Goal: Task Accomplishment & Management: Manage account settings

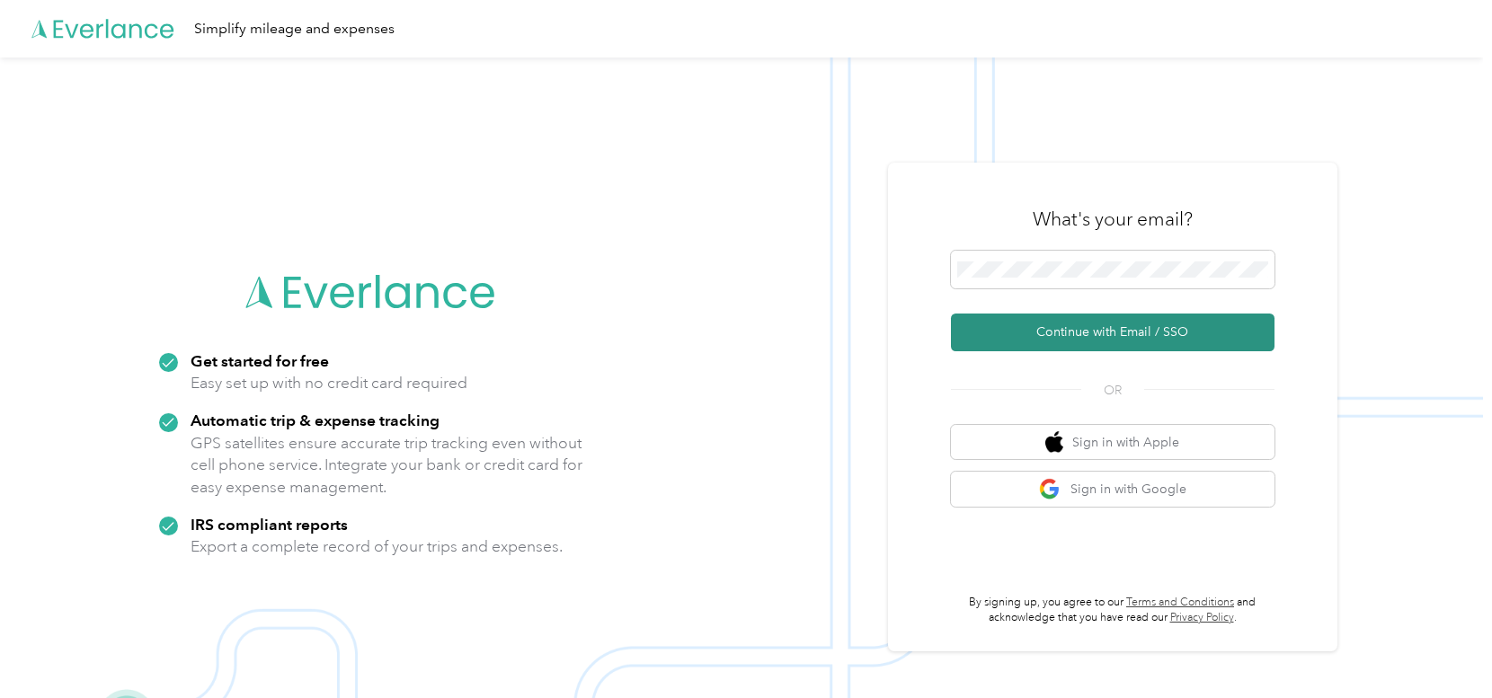
click at [1104, 333] on button "Continue with Email / SSO" at bounding box center [1113, 333] width 324 height 38
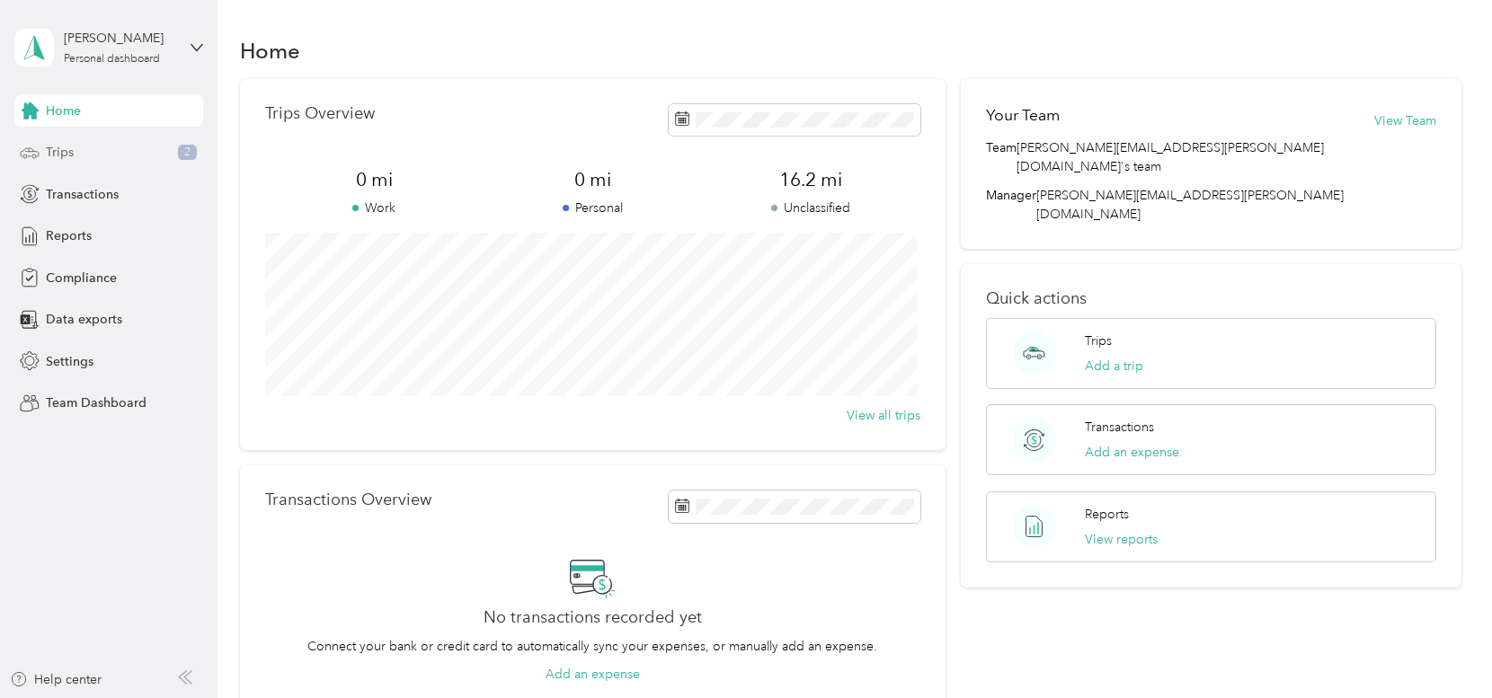
click at [101, 147] on div "Trips 2" at bounding box center [108, 153] width 189 height 32
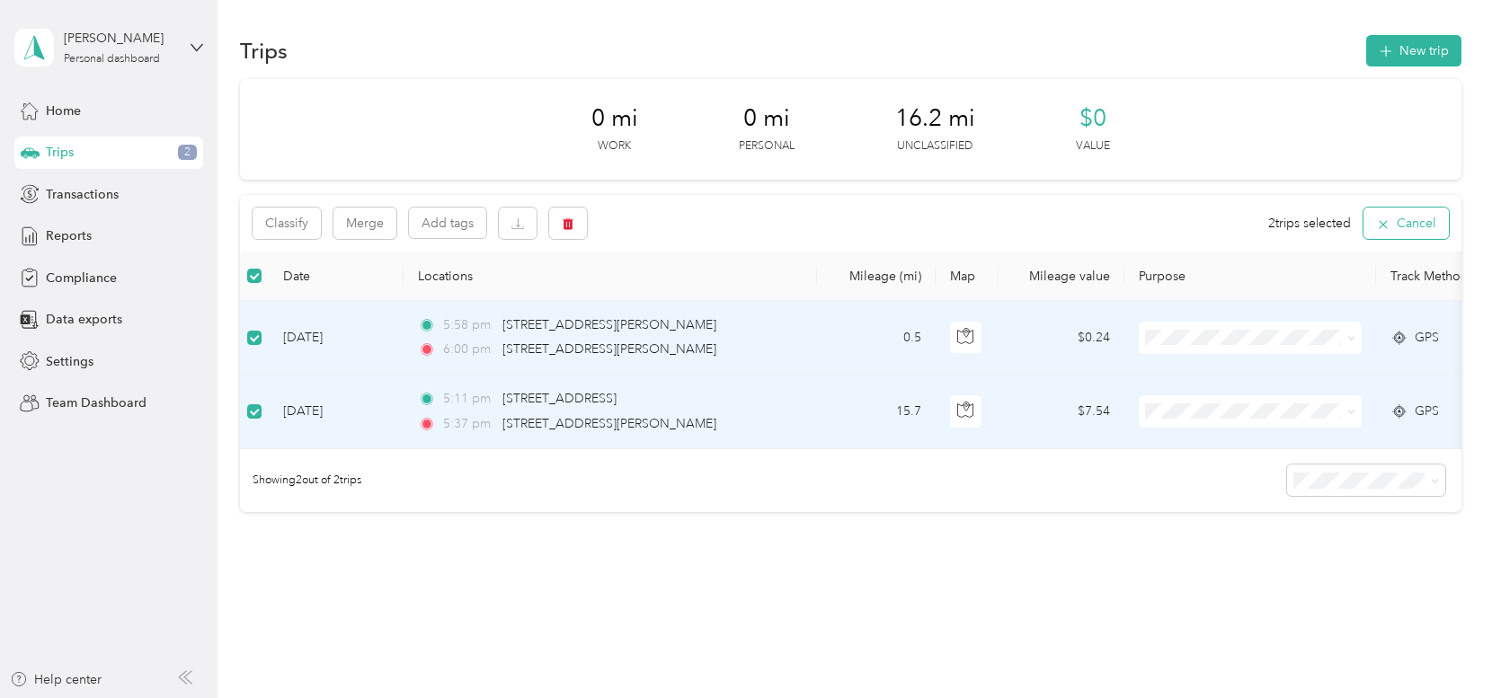
click at [1402, 218] on button "Cancel" at bounding box center [1406, 223] width 85 height 31
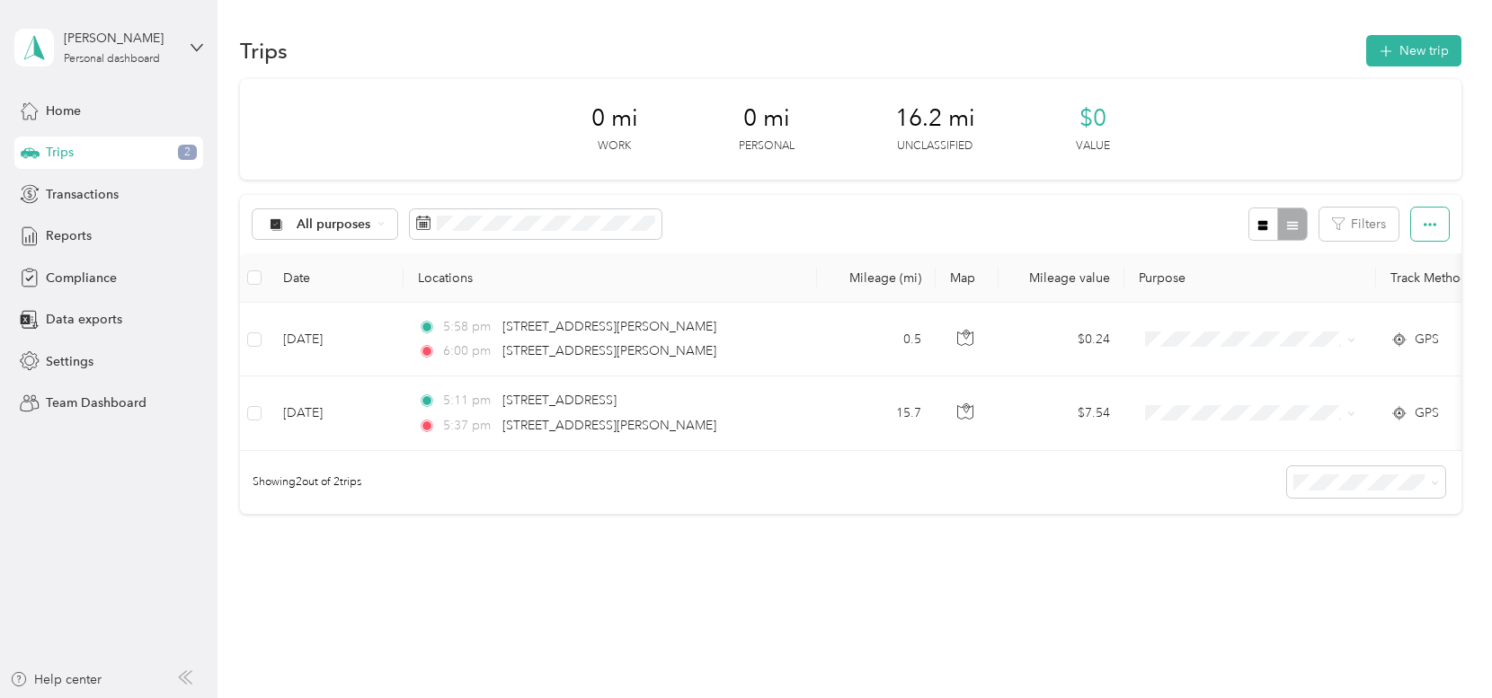
click at [1425, 213] on button "button" at bounding box center [1430, 224] width 38 height 33
click at [75, 276] on span "Compliance" at bounding box center [81, 278] width 71 height 19
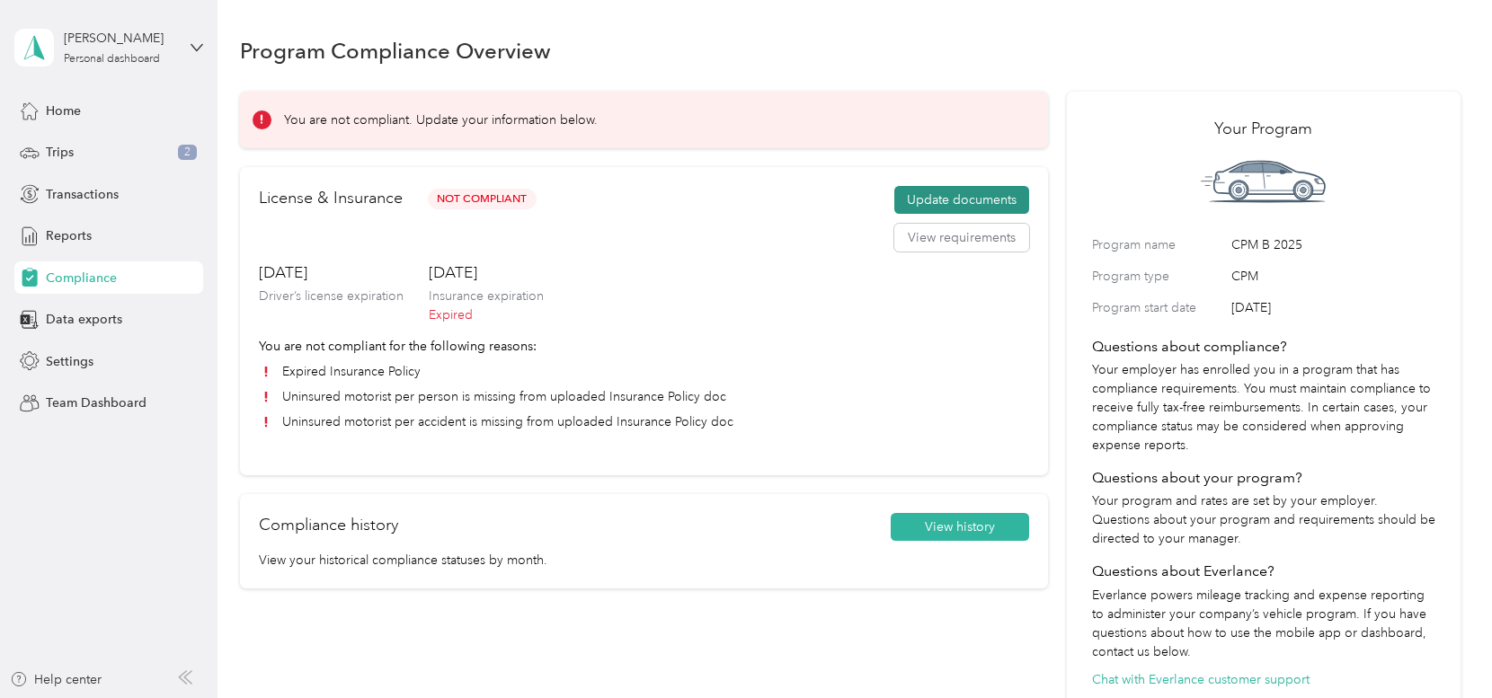
click at [948, 194] on button "Update documents" at bounding box center [961, 200] width 135 height 29
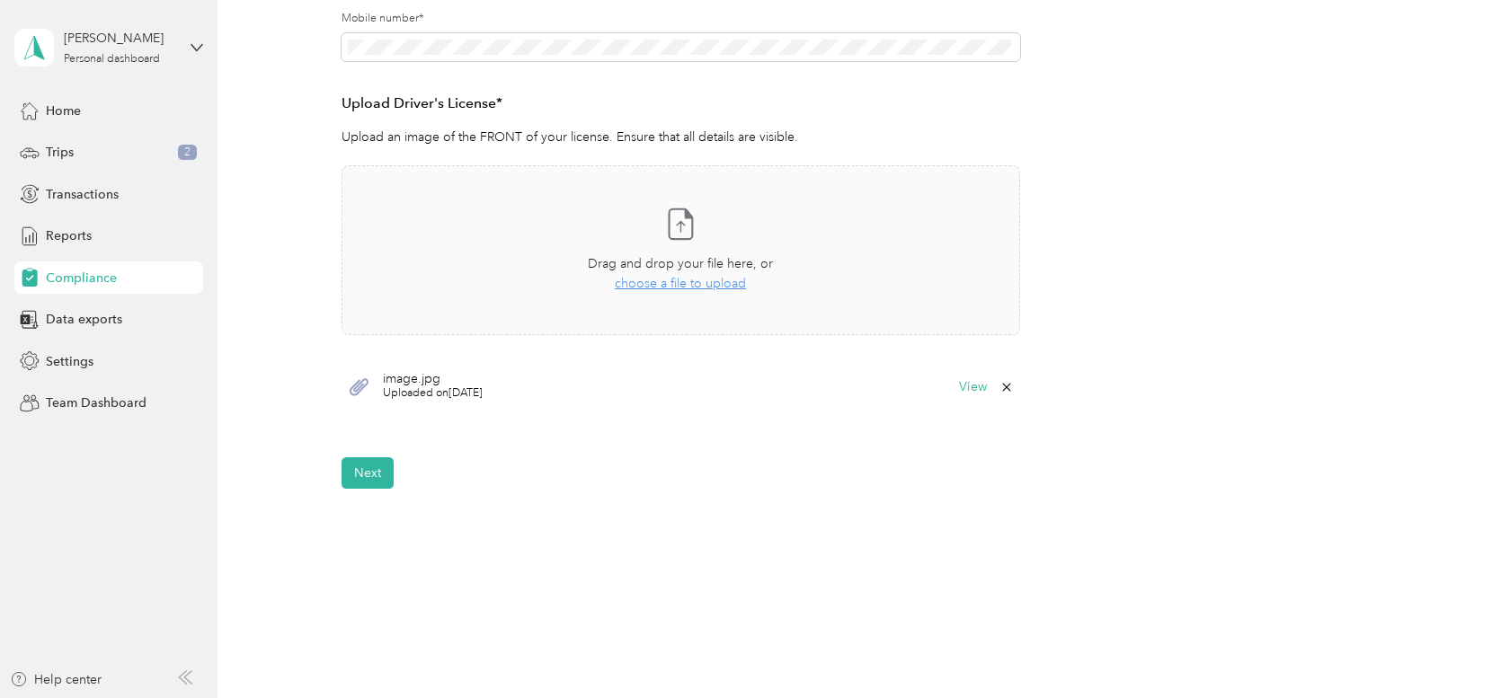
scroll to position [445, 0]
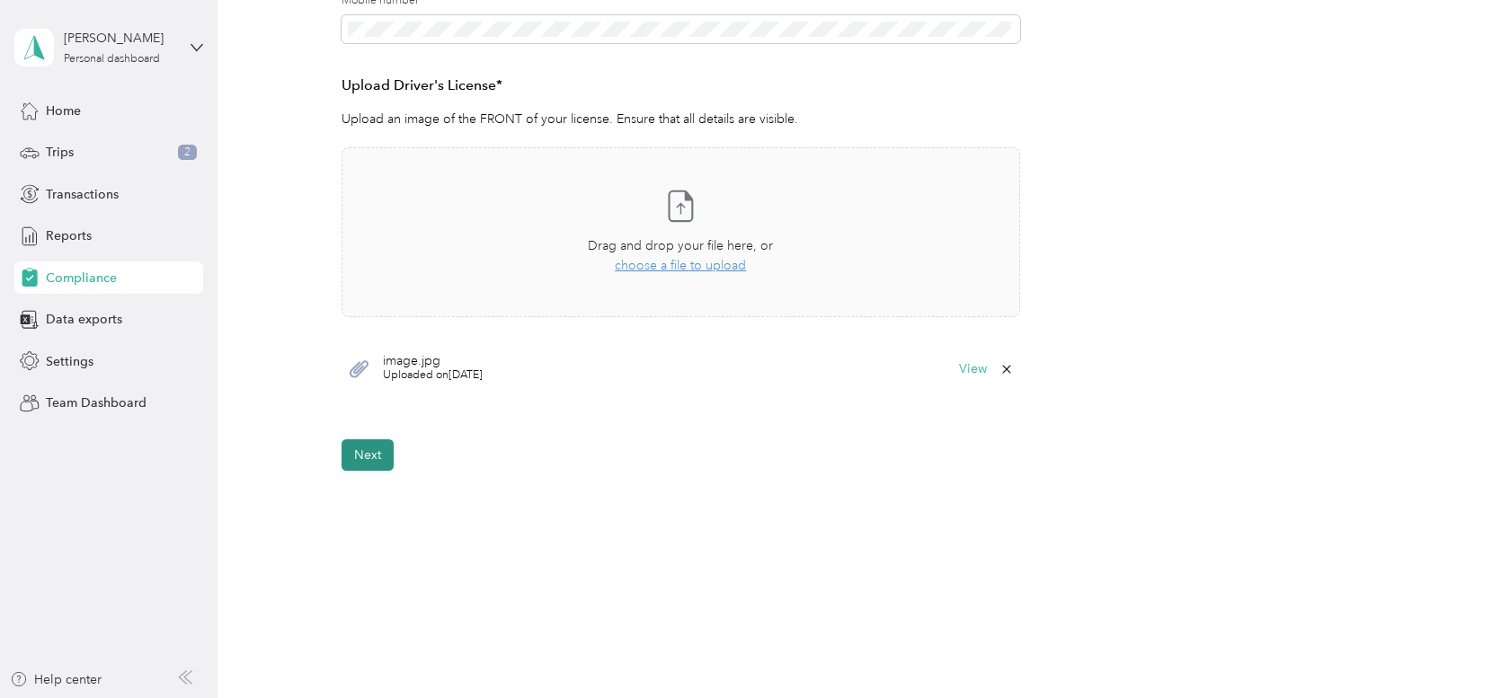
click at [365, 454] on button "Next" at bounding box center [368, 455] width 52 height 31
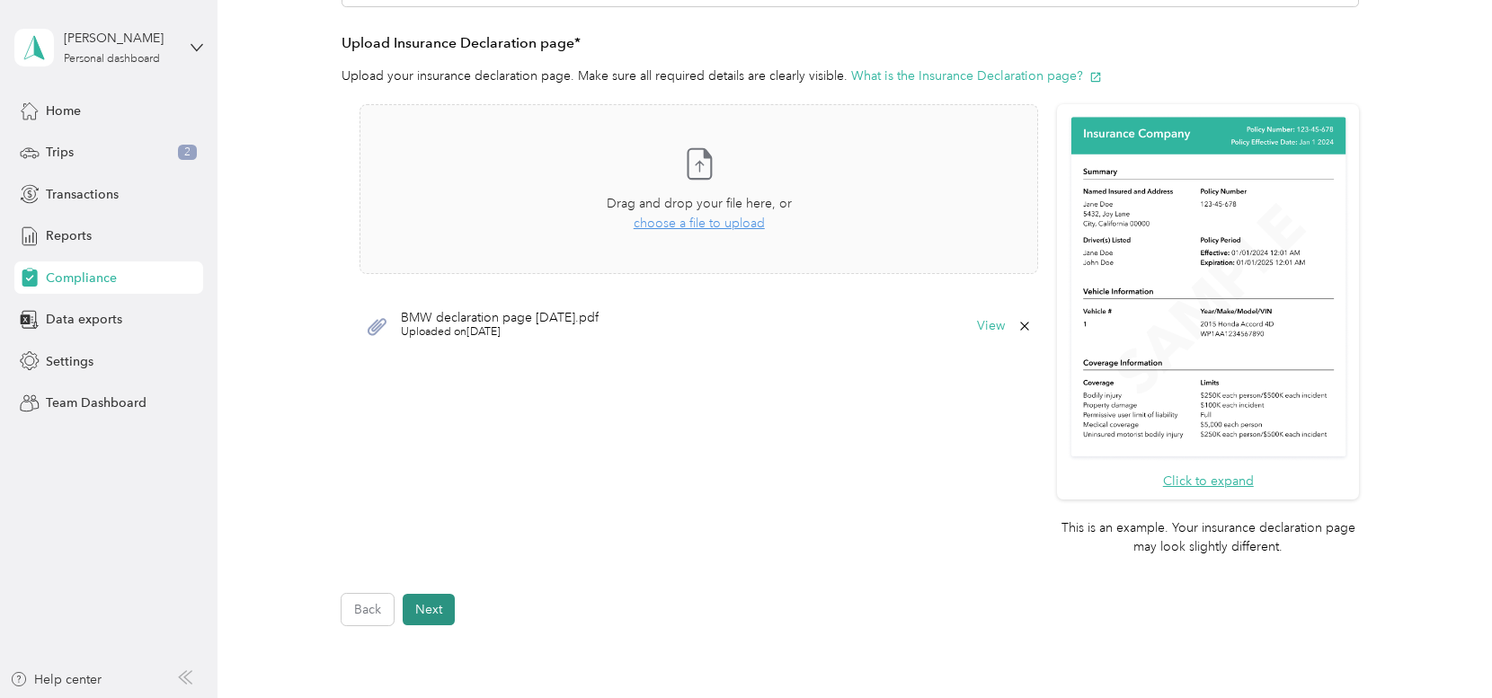
scroll to position [599, 0]
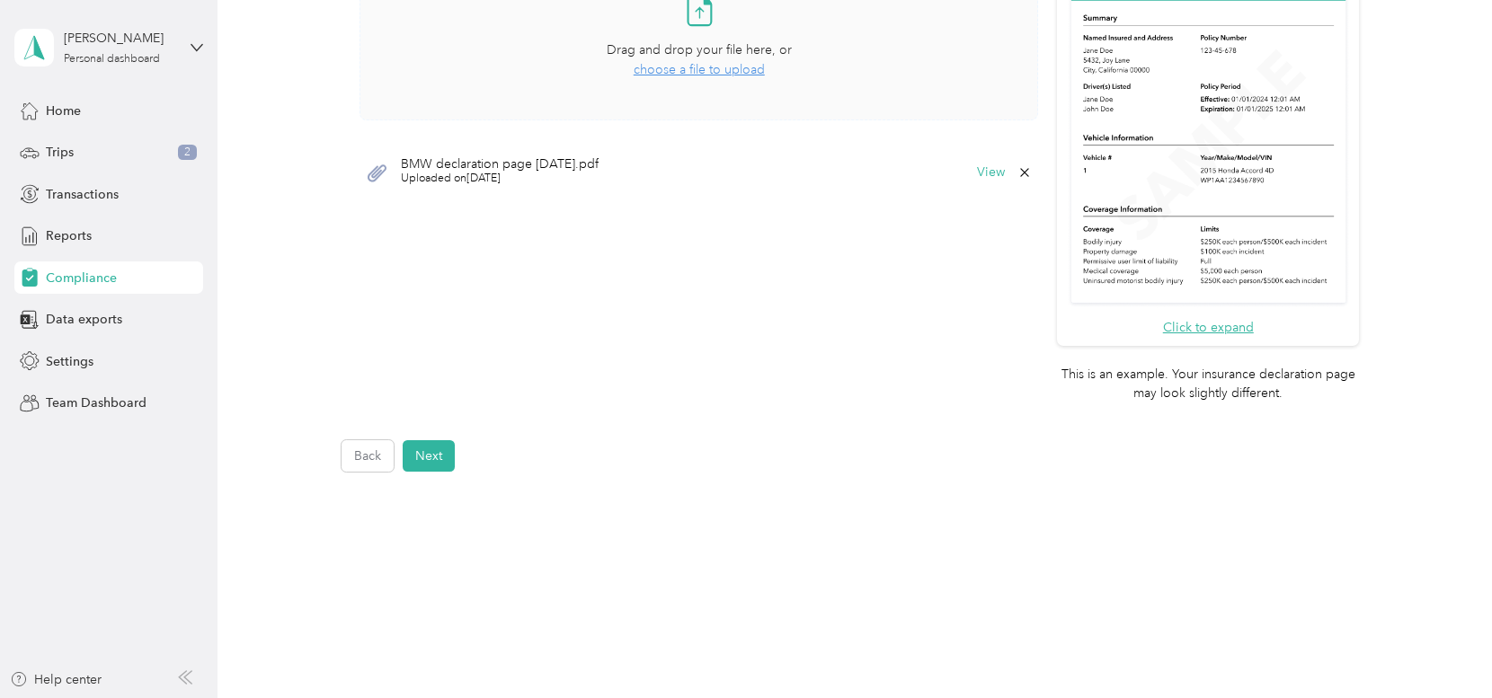
click at [707, 69] on span "choose a file to upload" at bounding box center [699, 69] width 131 height 15
click at [431, 450] on button "Next" at bounding box center [429, 455] width 52 height 31
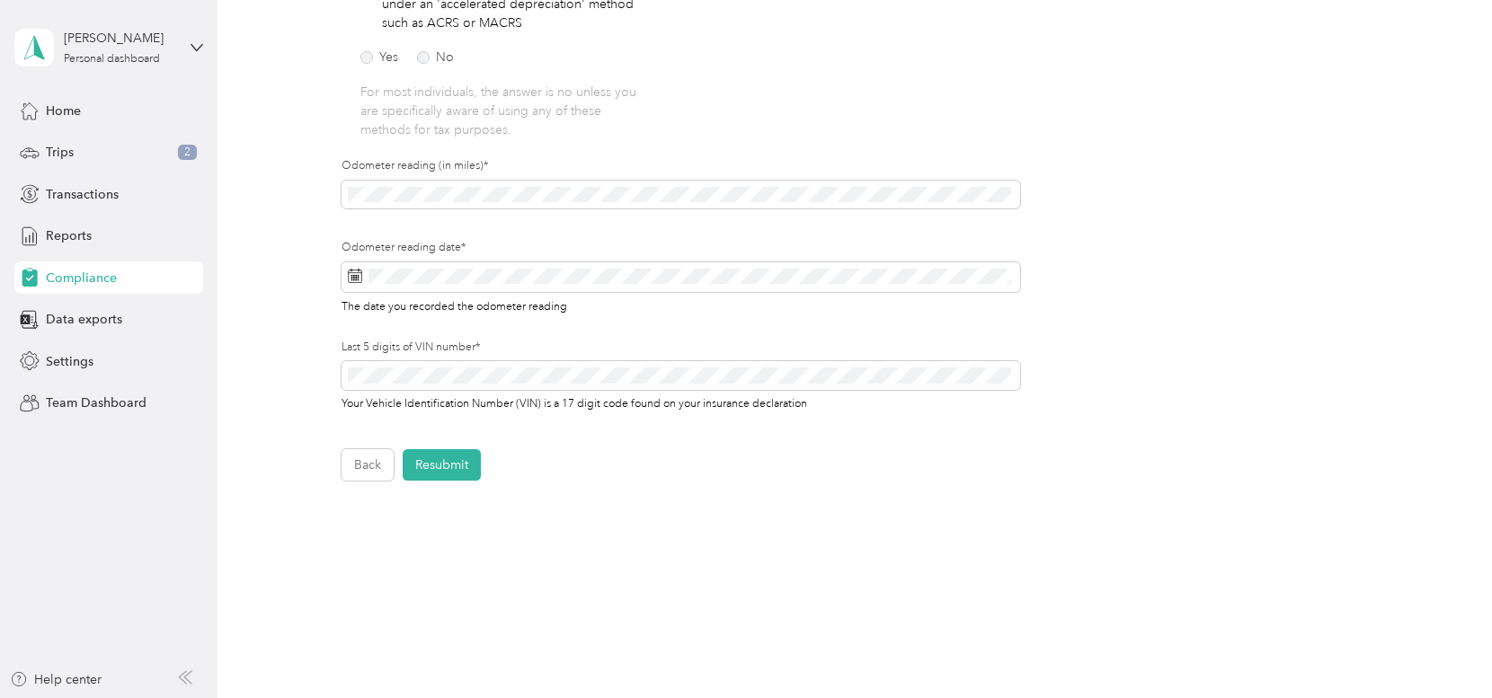
scroll to position [443, 0]
click at [449, 474] on button "Resubmit" at bounding box center [442, 464] width 78 height 31
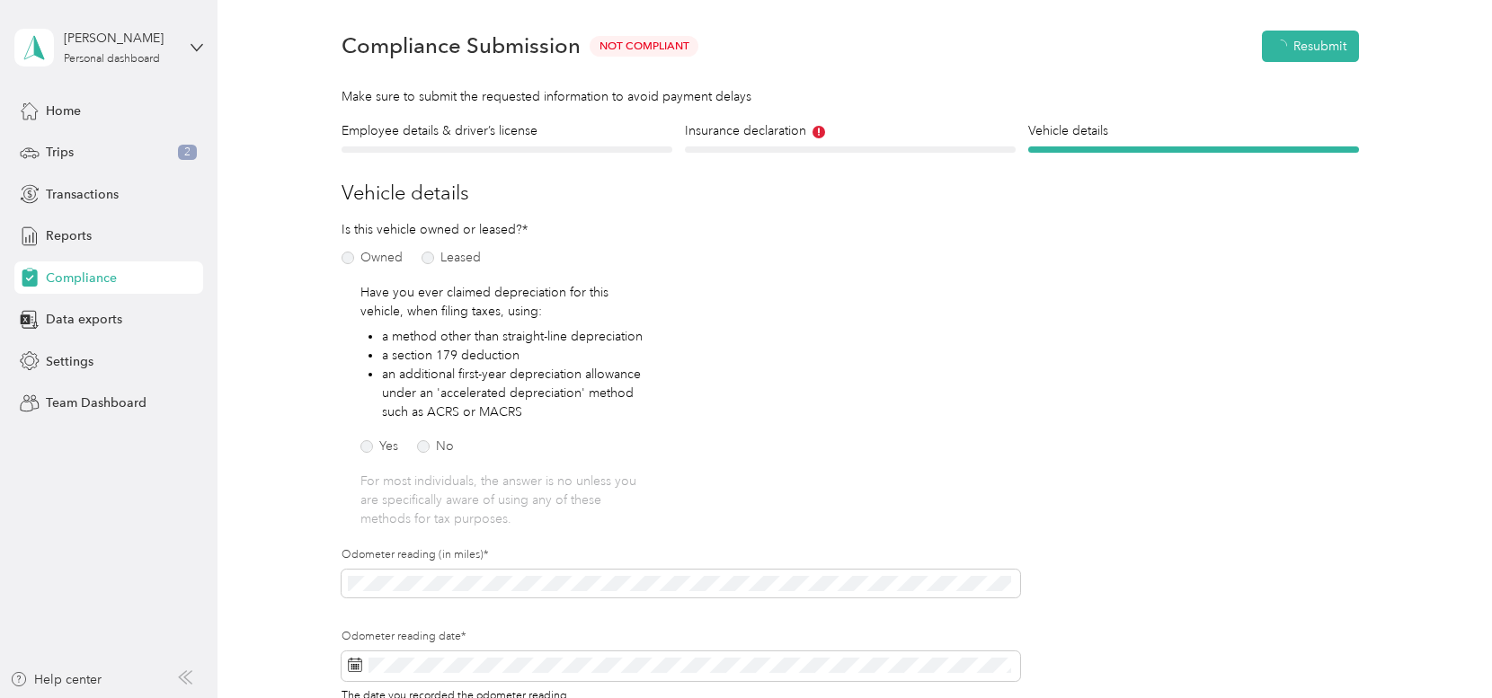
scroll to position [22, 0]
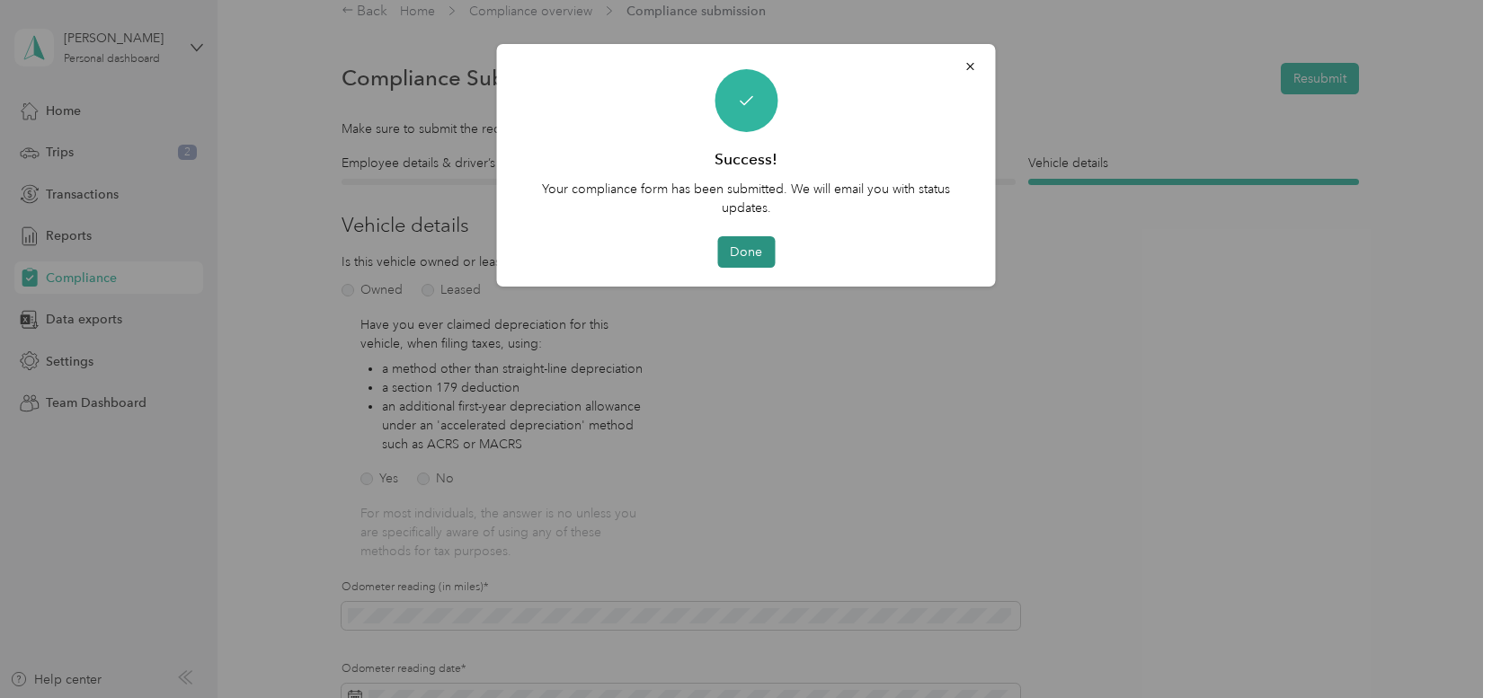
click at [746, 259] on button "Done" at bounding box center [746, 251] width 58 height 31
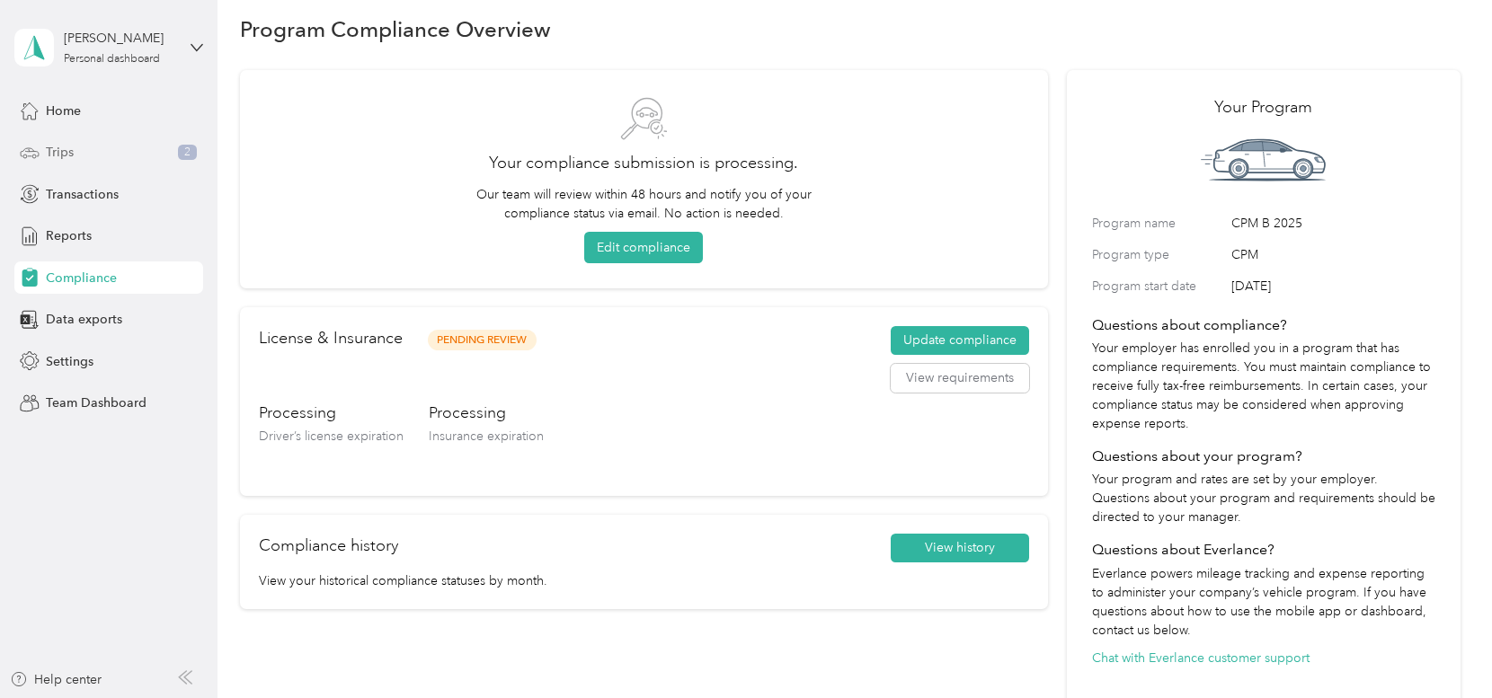
click at [95, 150] on div "Trips 2" at bounding box center [108, 153] width 189 height 32
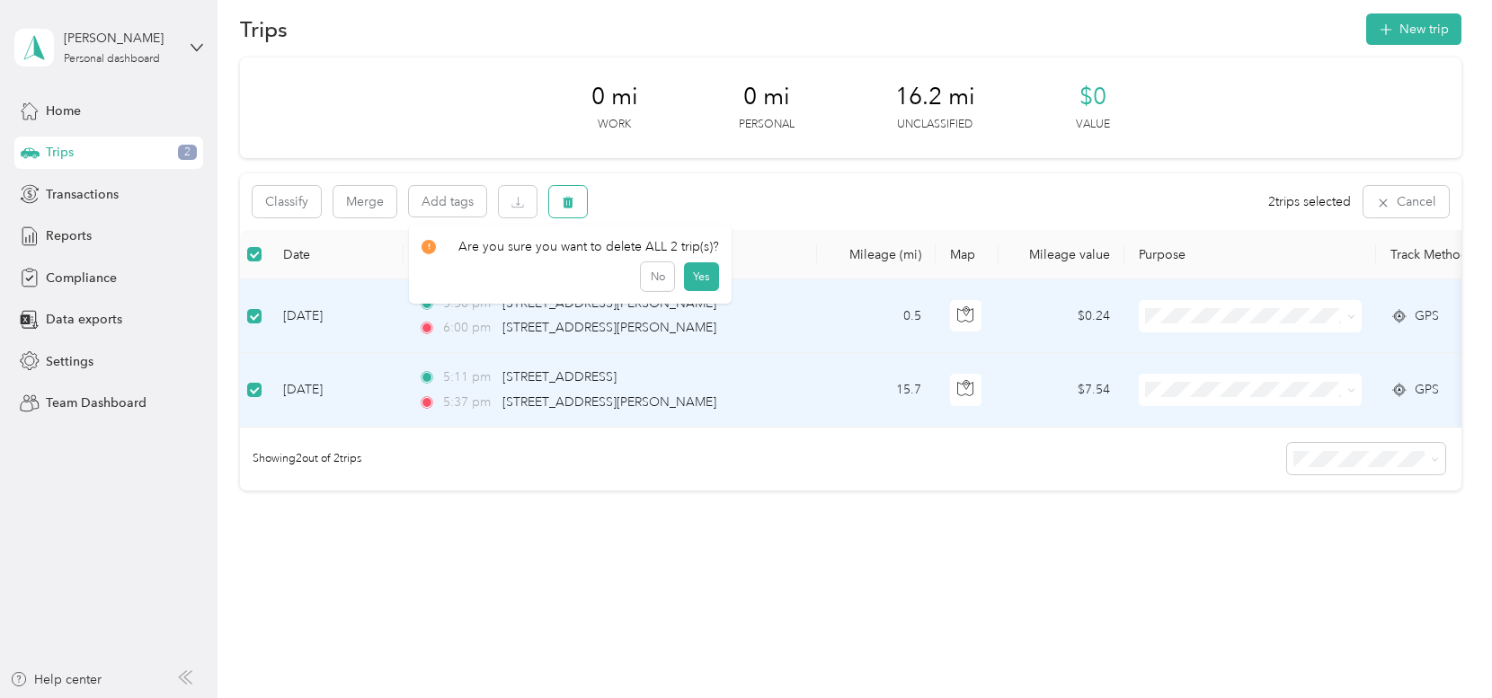
click at [563, 202] on icon "button" at bounding box center [568, 203] width 11 height 12
click at [689, 279] on button "Yes" at bounding box center [701, 276] width 35 height 29
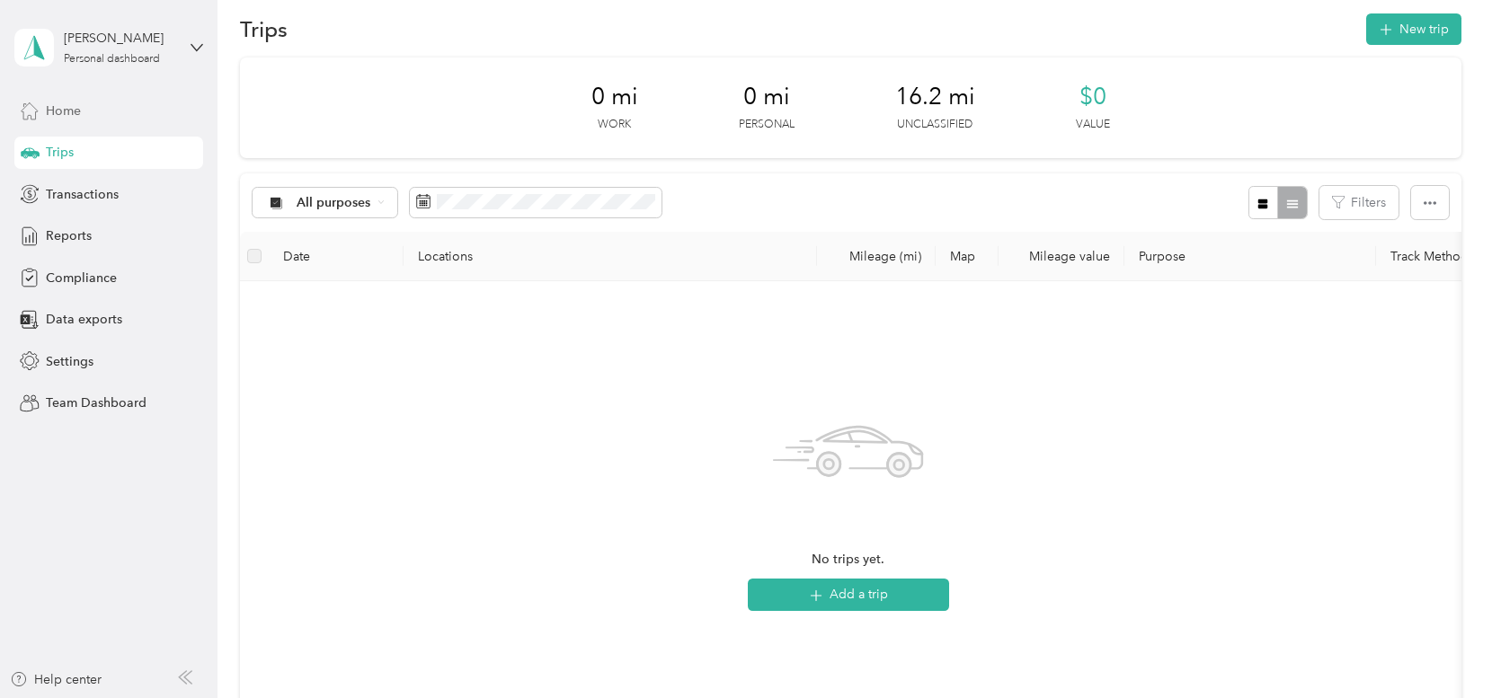
click at [68, 106] on span "Home" at bounding box center [63, 111] width 35 height 19
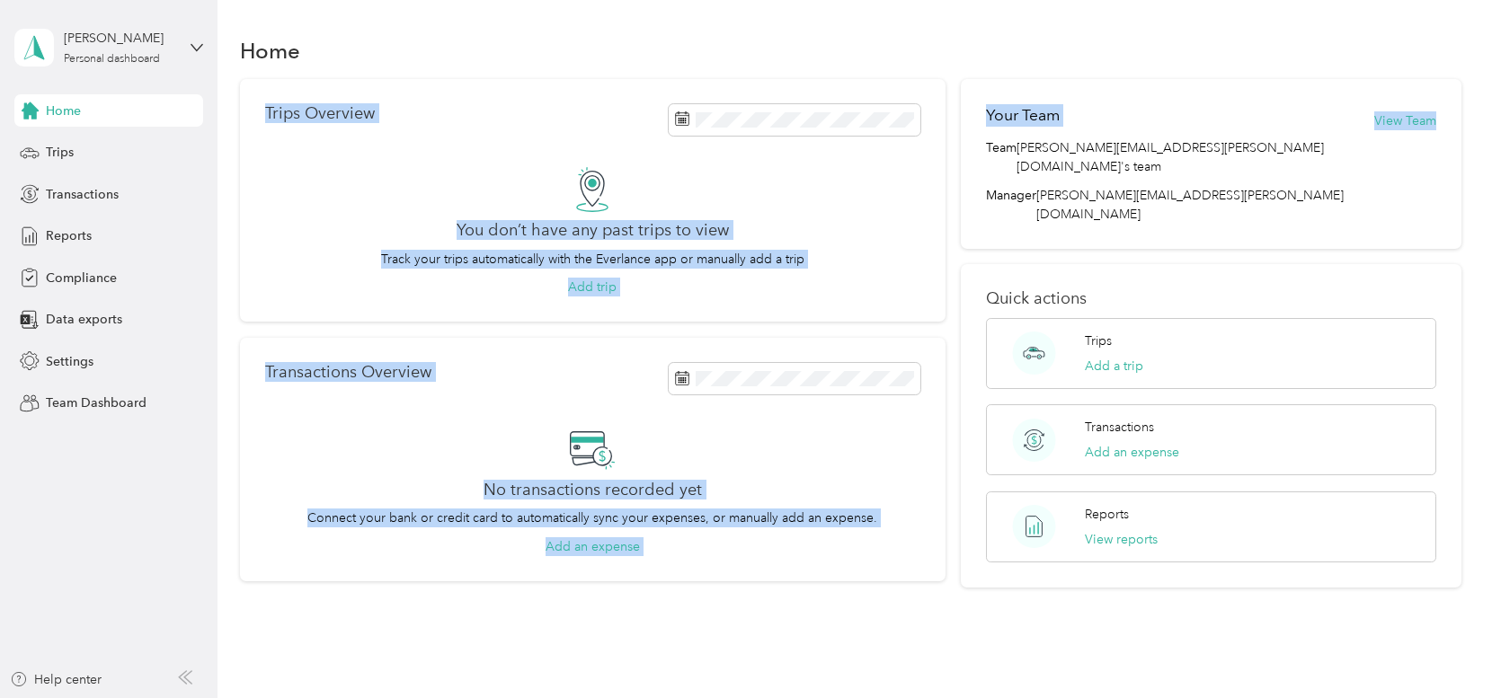
drag, startPoint x: 1478, startPoint y: 102, endPoint x: 1480, endPoint y: 41, distance: 61.2
click at [1480, 41] on div "Home Trips Overview You don’t have any past trips to view Track your trips auto…" at bounding box center [851, 349] width 1266 height 698
click at [1346, 52] on div "Home" at bounding box center [851, 50] width 1222 height 38
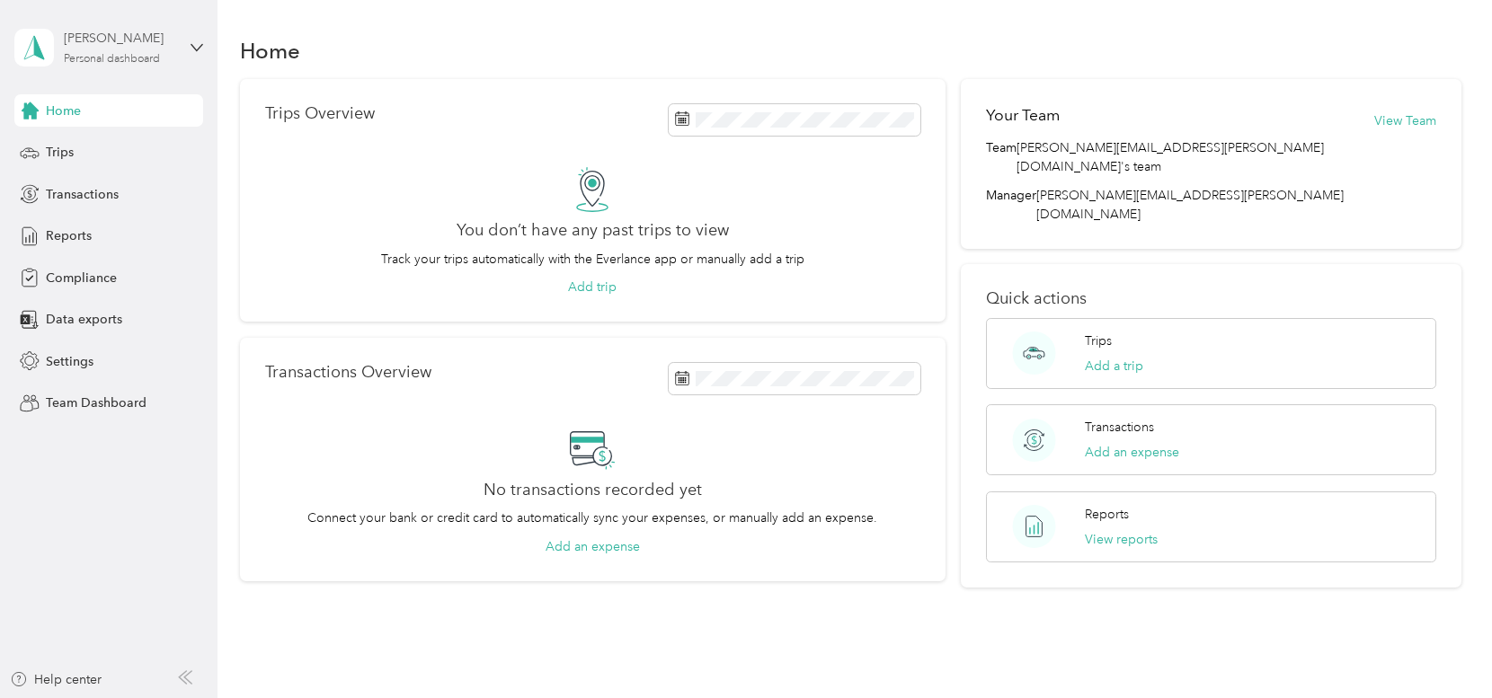
click at [128, 43] on div "[PERSON_NAME]" at bounding box center [120, 38] width 112 height 19
click at [91, 227] on div "Log out" at bounding box center [65, 229] width 69 height 19
